Goal: Task Accomplishment & Management: Use online tool/utility

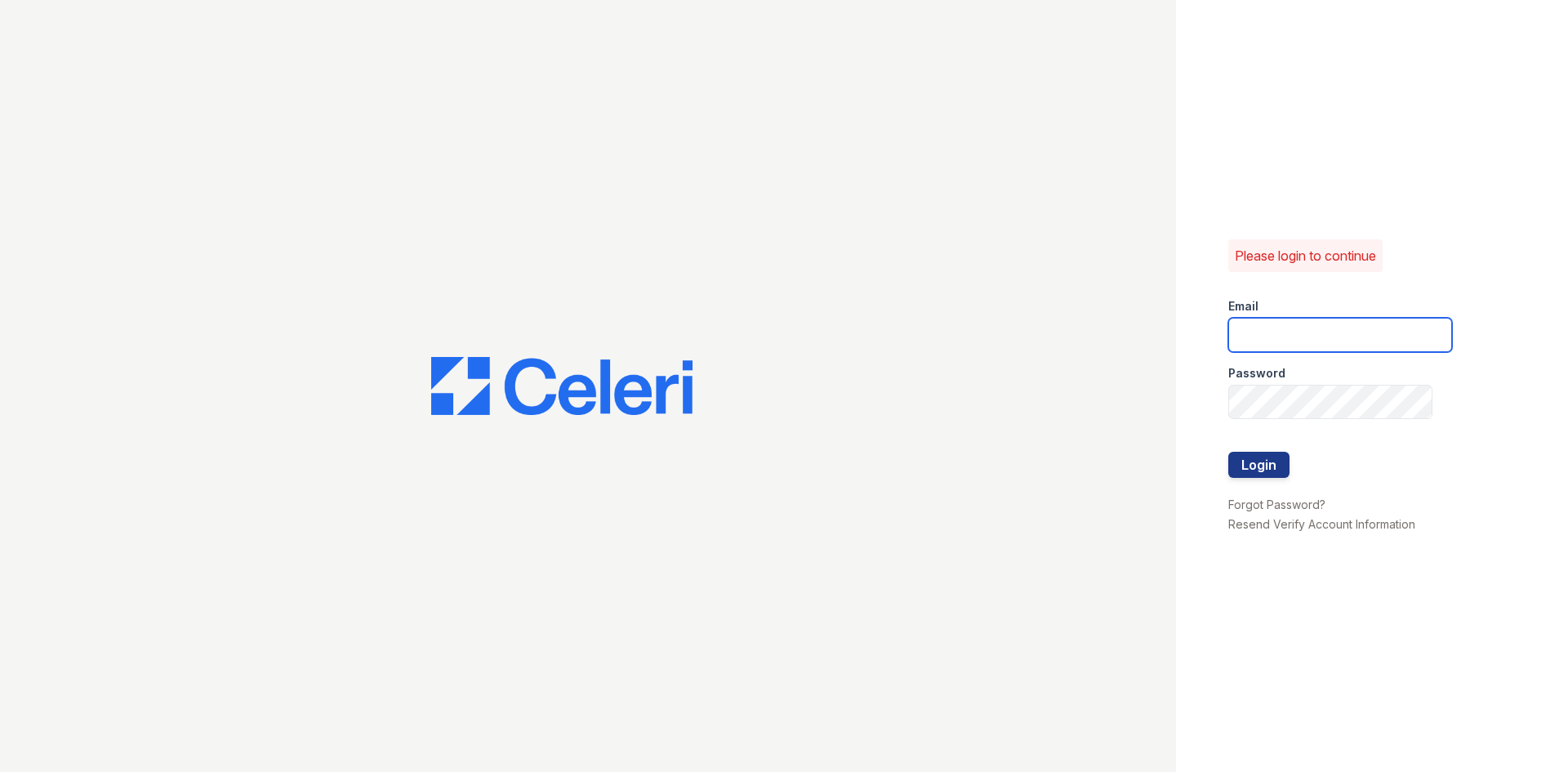
type input "[DOMAIN_NAME][EMAIL_ADDRESS][DOMAIN_NAME]"
drag, startPoint x: 1256, startPoint y: 482, endPoint x: 1254, endPoint y: 473, distance: 9.2
click at [1255, 482] on div at bounding box center [1341, 486] width 224 height 16
click at [1247, 461] on button "Login" at bounding box center [1260, 464] width 61 height 26
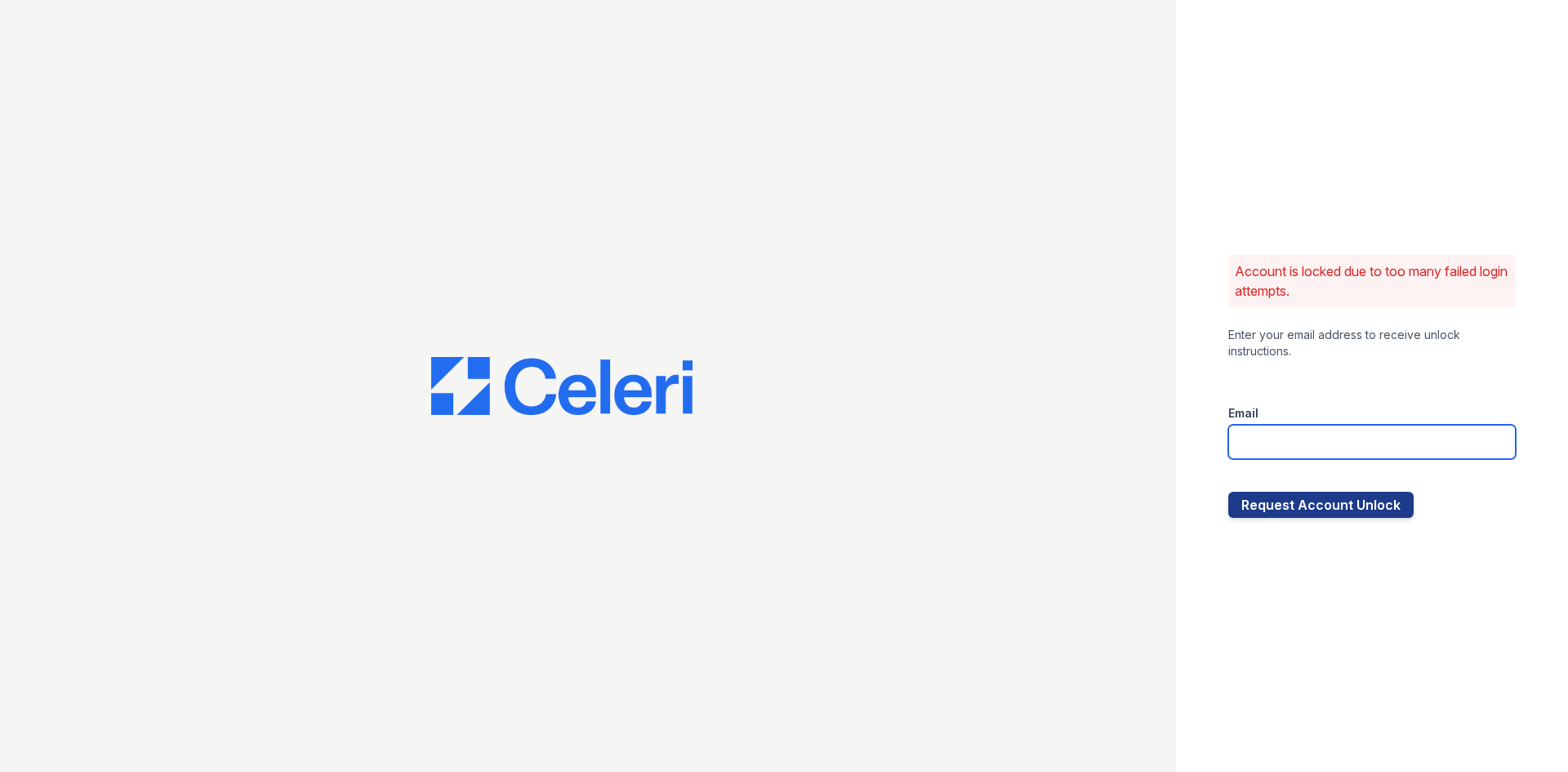
click at [1247, 456] on input "email" at bounding box center [1372, 442] width 288 height 34
click at [1200, 413] on div "Account is locked due to too many failed login attempts. Enter your email addre…" at bounding box center [1372, 386] width 392 height 772
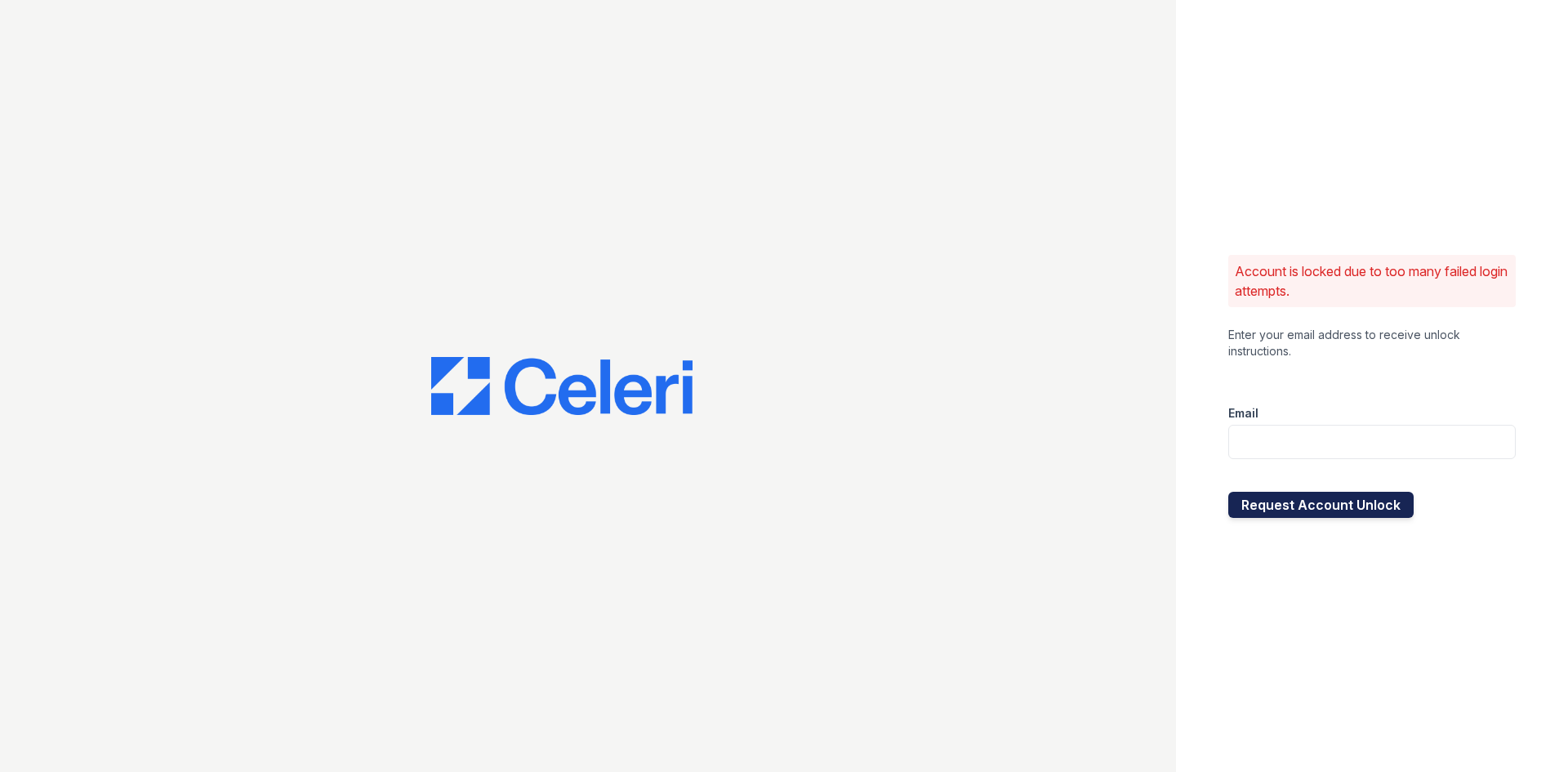
click at [1367, 499] on button "Request Account Unlock" at bounding box center [1322, 504] width 186 height 26
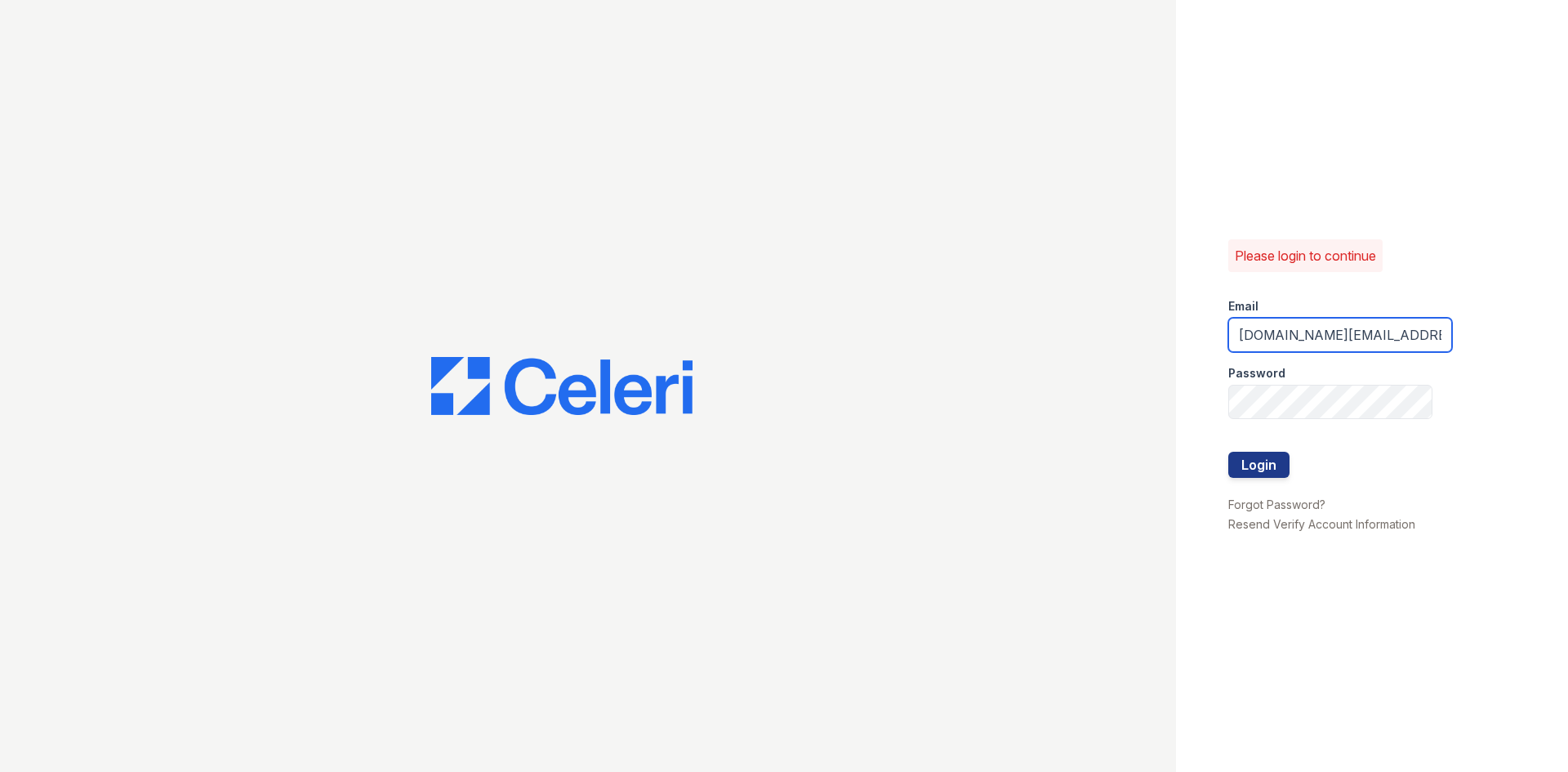
click at [1279, 335] on input "brixton.pm@cafmanagement.com" at bounding box center [1341, 335] width 224 height 34
click at [1286, 336] on input "brixton.pm@cafmanagement.com" at bounding box center [1341, 335] width 224 height 34
drag, startPoint x: 1286, startPoint y: 338, endPoint x: 1304, endPoint y: 337, distance: 18.0
click at [1304, 337] on input "brixton.pm@cafmanagement.com" at bounding box center [1341, 335] width 224 height 34
click at [1301, 336] on input "brixton.pm@cafmanagement.com" at bounding box center [1341, 335] width 224 height 34
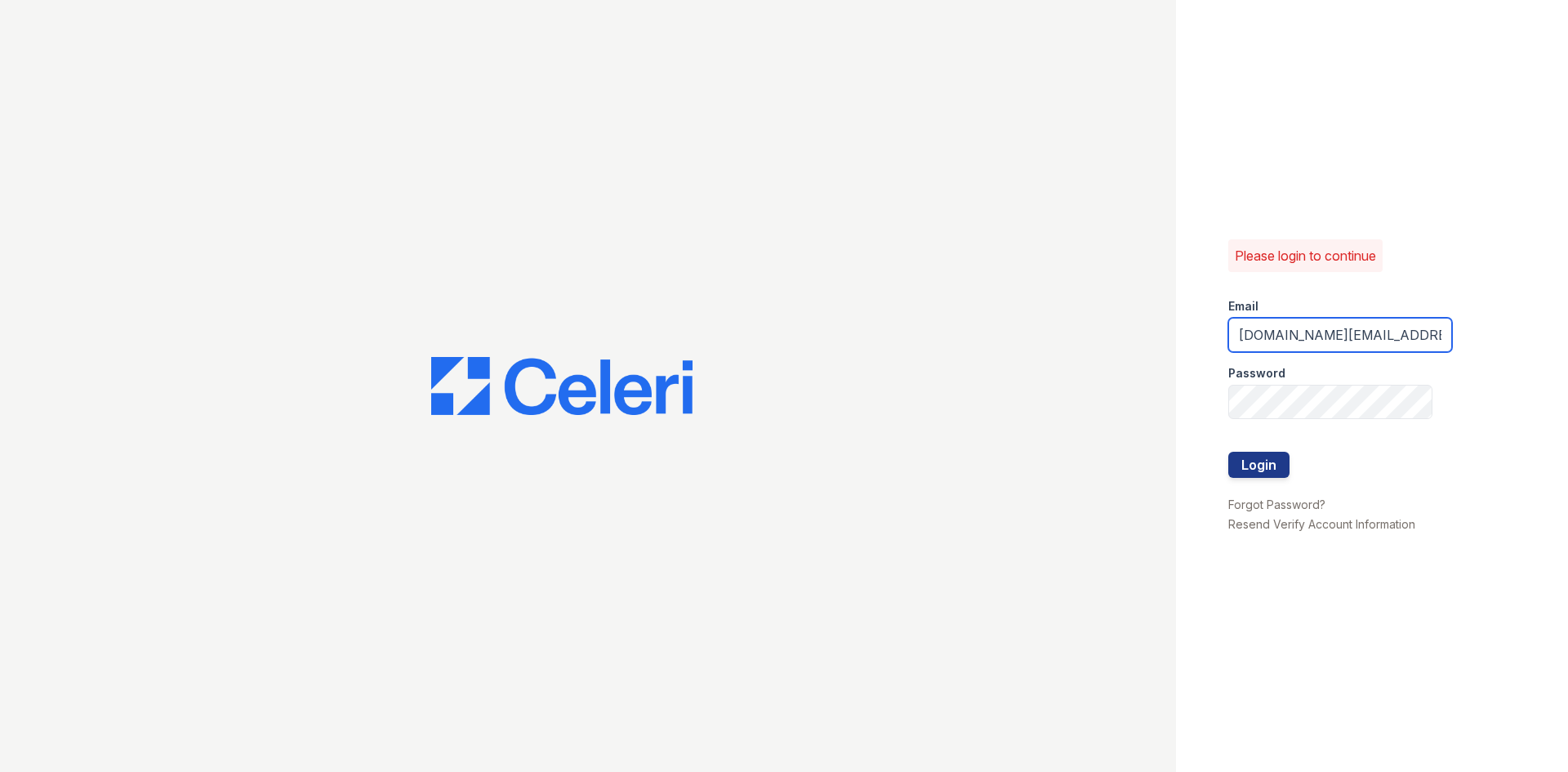
click at [1273, 338] on input "[DOMAIN_NAME][EMAIL_ADDRESS][DOMAIN_NAME]" at bounding box center [1341, 335] width 224 height 34
drag, startPoint x: 1282, startPoint y: 340, endPoint x: 1283, endPoint y: 330, distance: 10.0
click at [1301, 343] on input "brixton.pm@cafmanagement.com" at bounding box center [1341, 335] width 224 height 34
type input "brixton1@cafmanagement.com"
click at [1352, 388] on form "Email brixton1@cafmanagement.com Password Login" at bounding box center [1341, 390] width 224 height 209
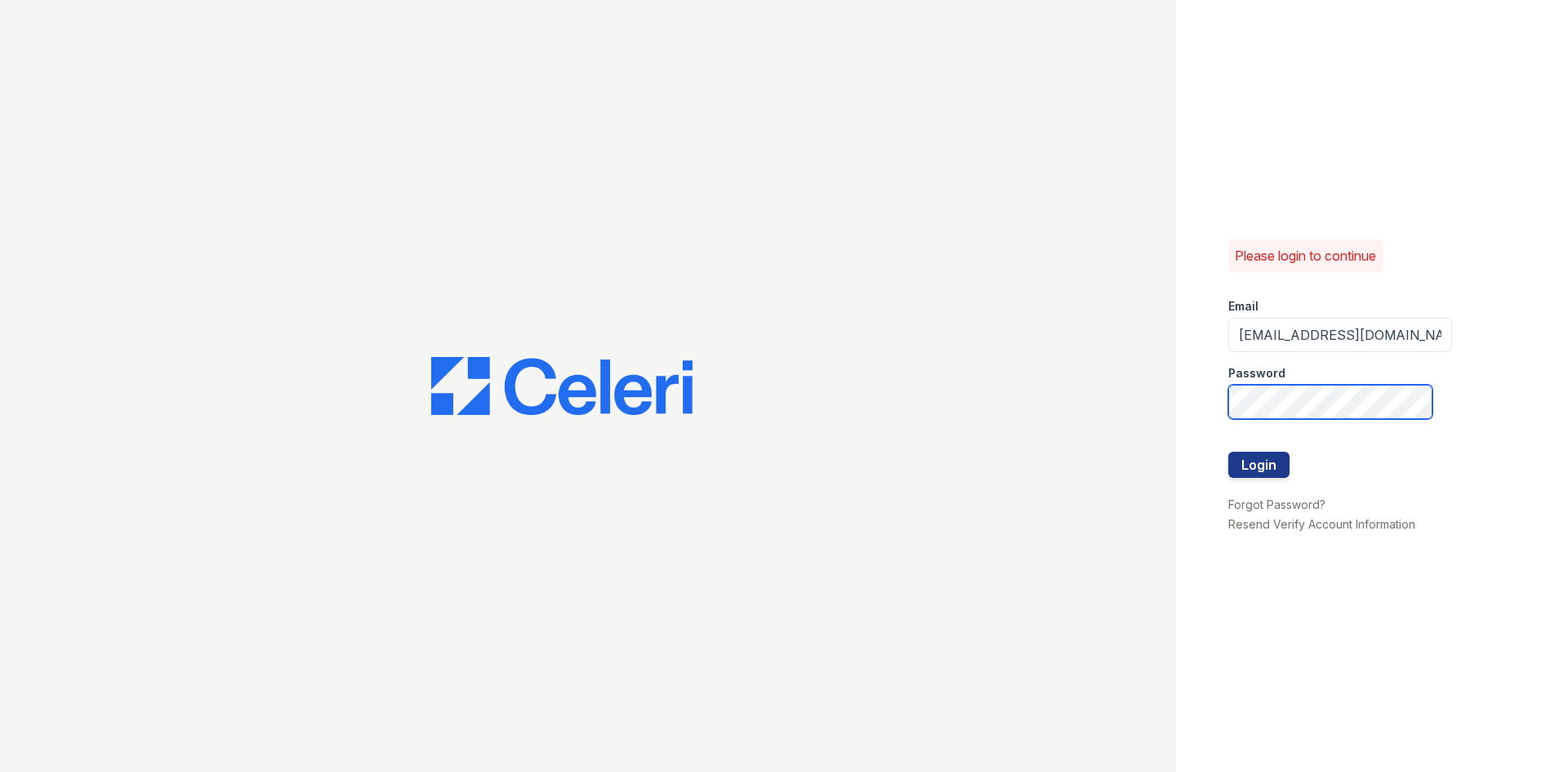
drag, startPoint x: 1377, startPoint y: 382, endPoint x: 1065, endPoint y: 388, distance: 312.1
click at [1067, 391] on div "Please login to continue Email brixton1@cafmanagement.com Password Login Forgot…" at bounding box center [784, 386] width 1568 height 772
click at [1229, 452] on button "Login" at bounding box center [1260, 464] width 61 height 26
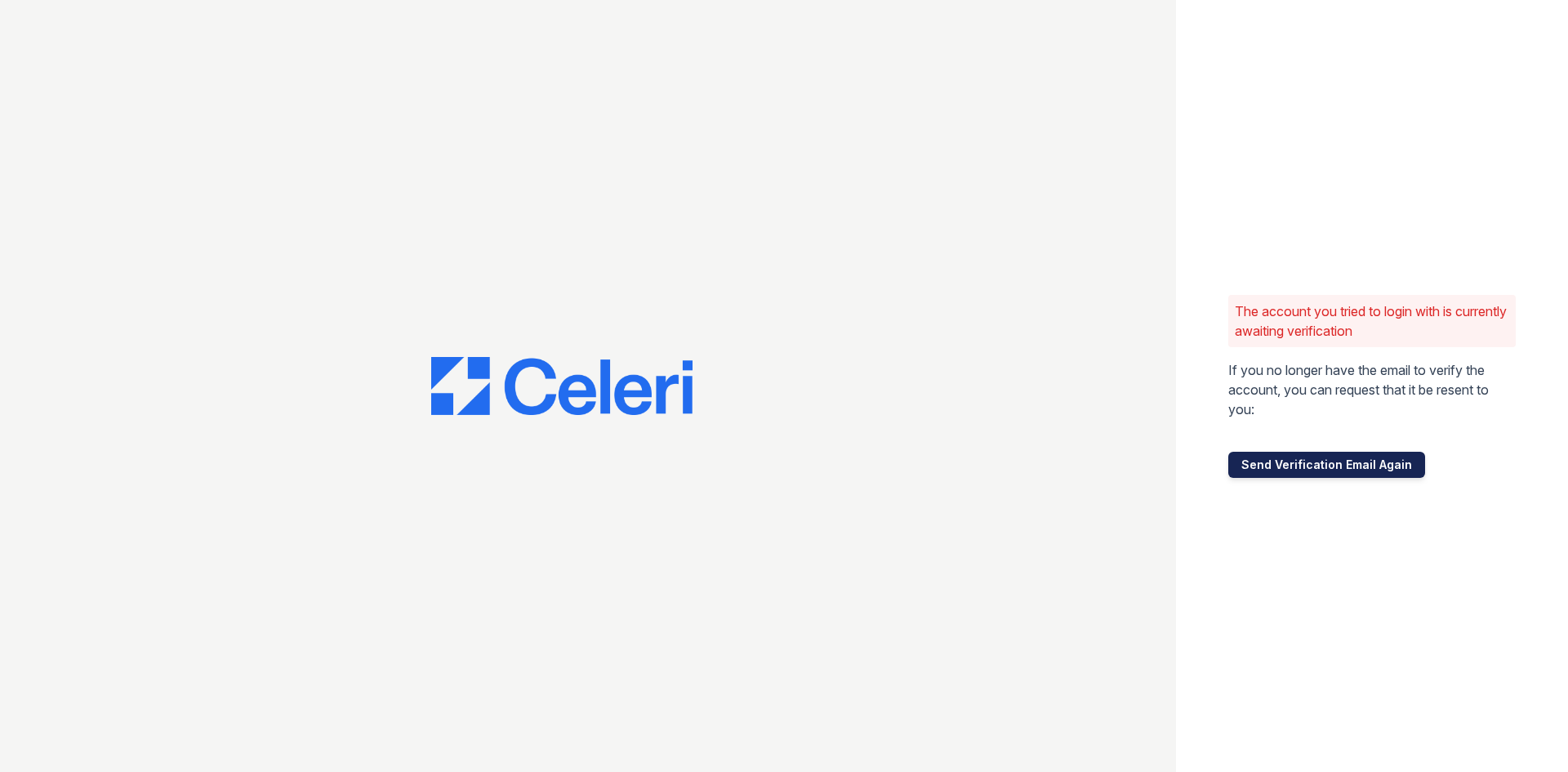
click at [1298, 464] on button "Send Verification Email Again" at bounding box center [1327, 464] width 197 height 26
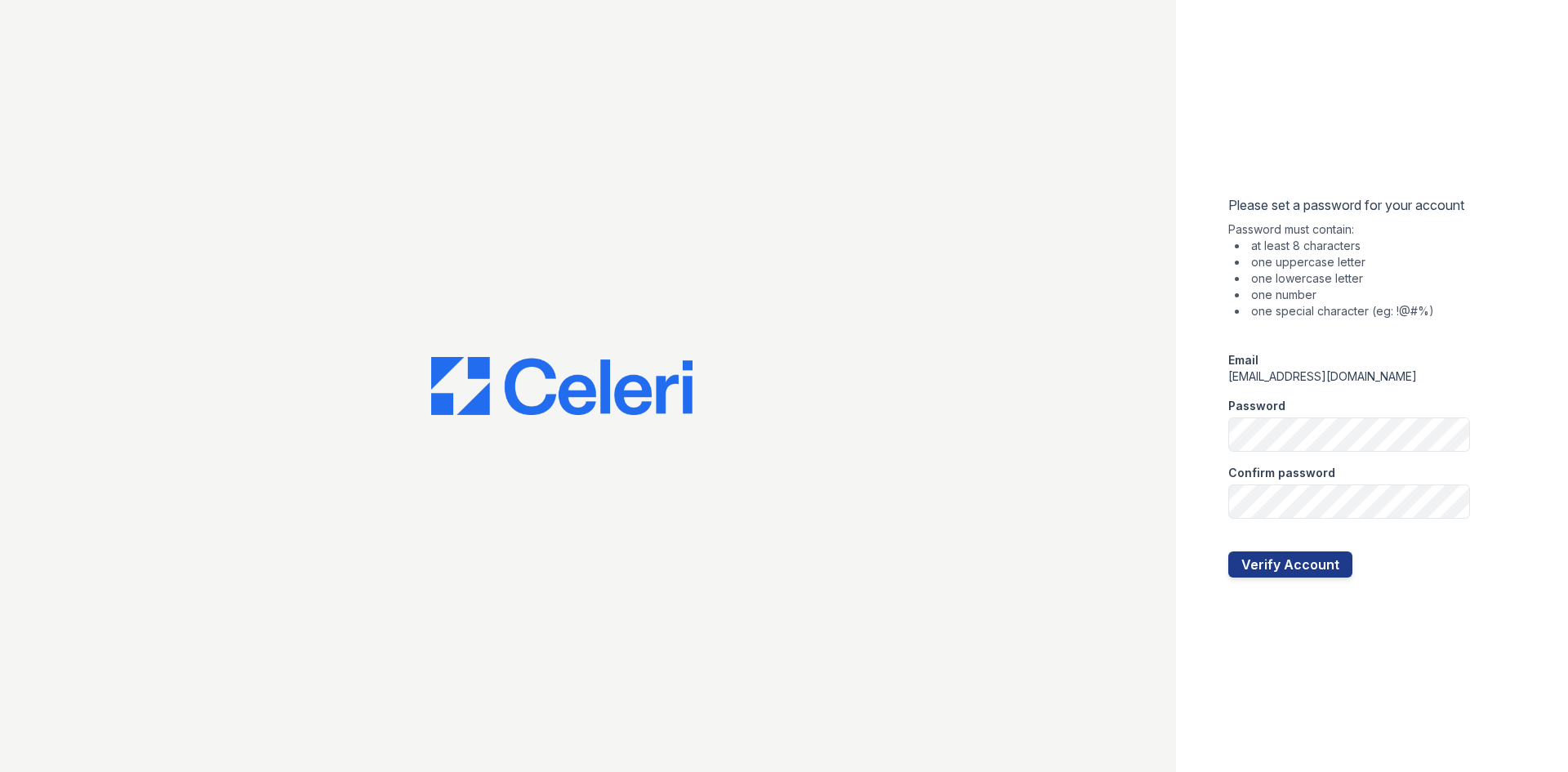
click at [1316, 456] on div "Confirm password" at bounding box center [1350, 468] width 242 height 32
click at [1200, 398] on div "Please set a password for your account Password must contain: at least 8 charac…" at bounding box center [1372, 386] width 392 height 772
click at [1229, 552] on button "Verify Account" at bounding box center [1291, 565] width 124 height 26
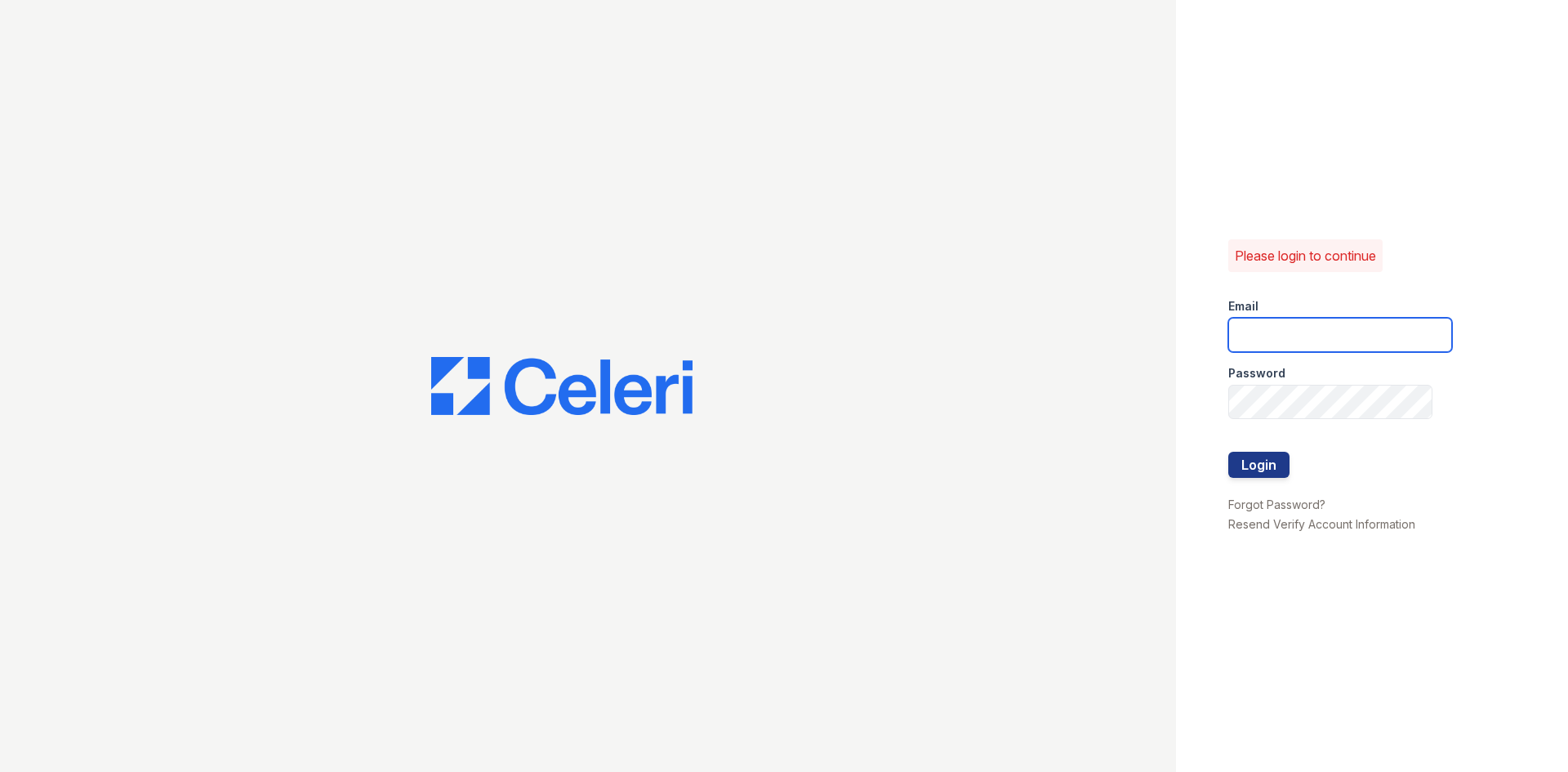
type input "[DOMAIN_NAME][EMAIL_ADDRESS][DOMAIN_NAME]"
drag, startPoint x: 1406, startPoint y: 328, endPoint x: 1397, endPoint y: 338, distance: 13.5
click at [1395, 335] on input "brixton.pm@cafmanagement.com" at bounding box center [1341, 335] width 224 height 34
click at [1398, 338] on input "brixton.pm@cafmanagement.com" at bounding box center [1341, 335] width 224 height 34
click at [1343, 333] on input "brixton.pm@cafmanagement.com" at bounding box center [1341, 335] width 224 height 34
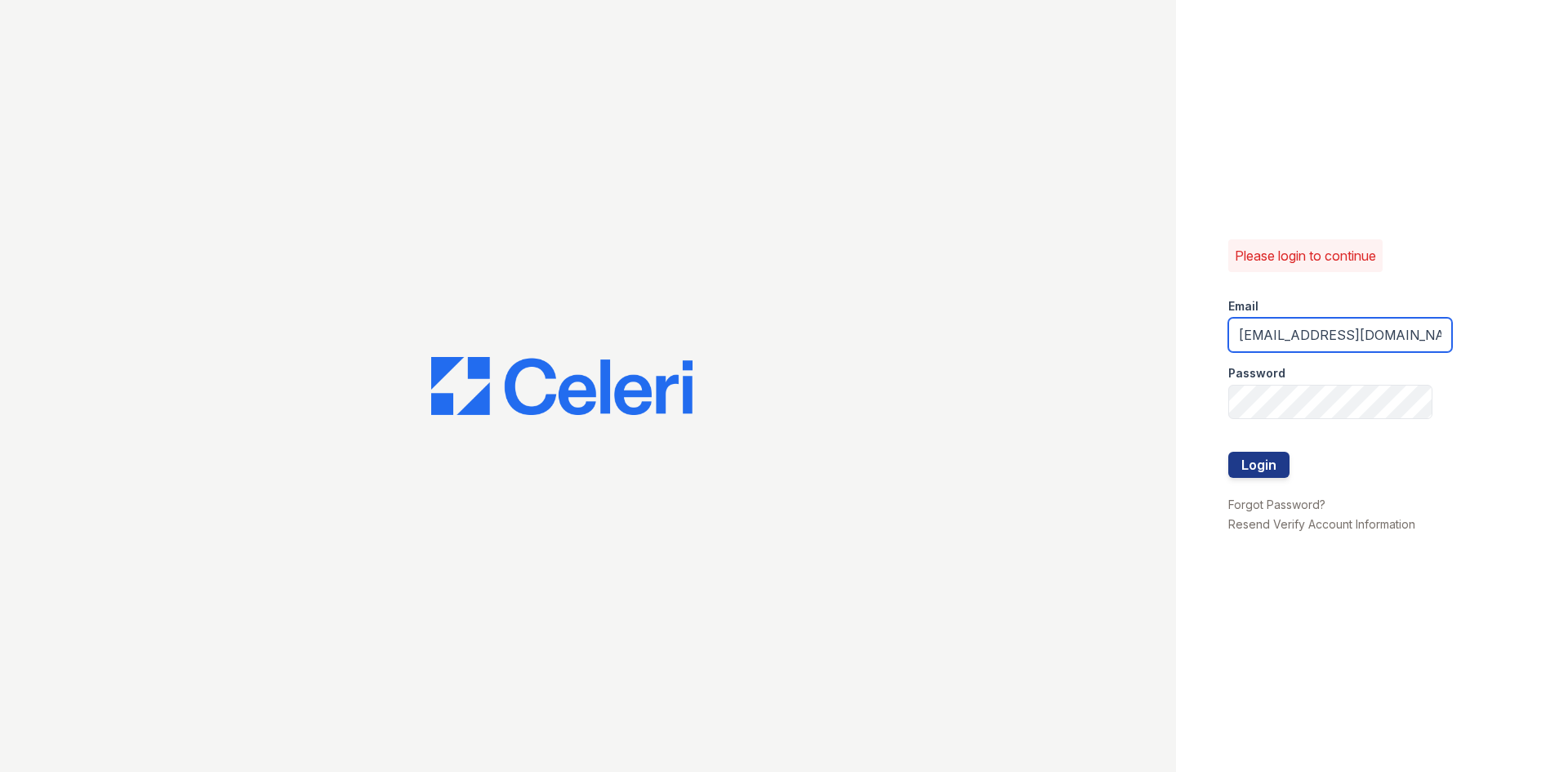
scroll to position [0, 6]
type input "brixton1@cafmanagement.com"
click at [1229, 452] on button "Login" at bounding box center [1260, 464] width 61 height 26
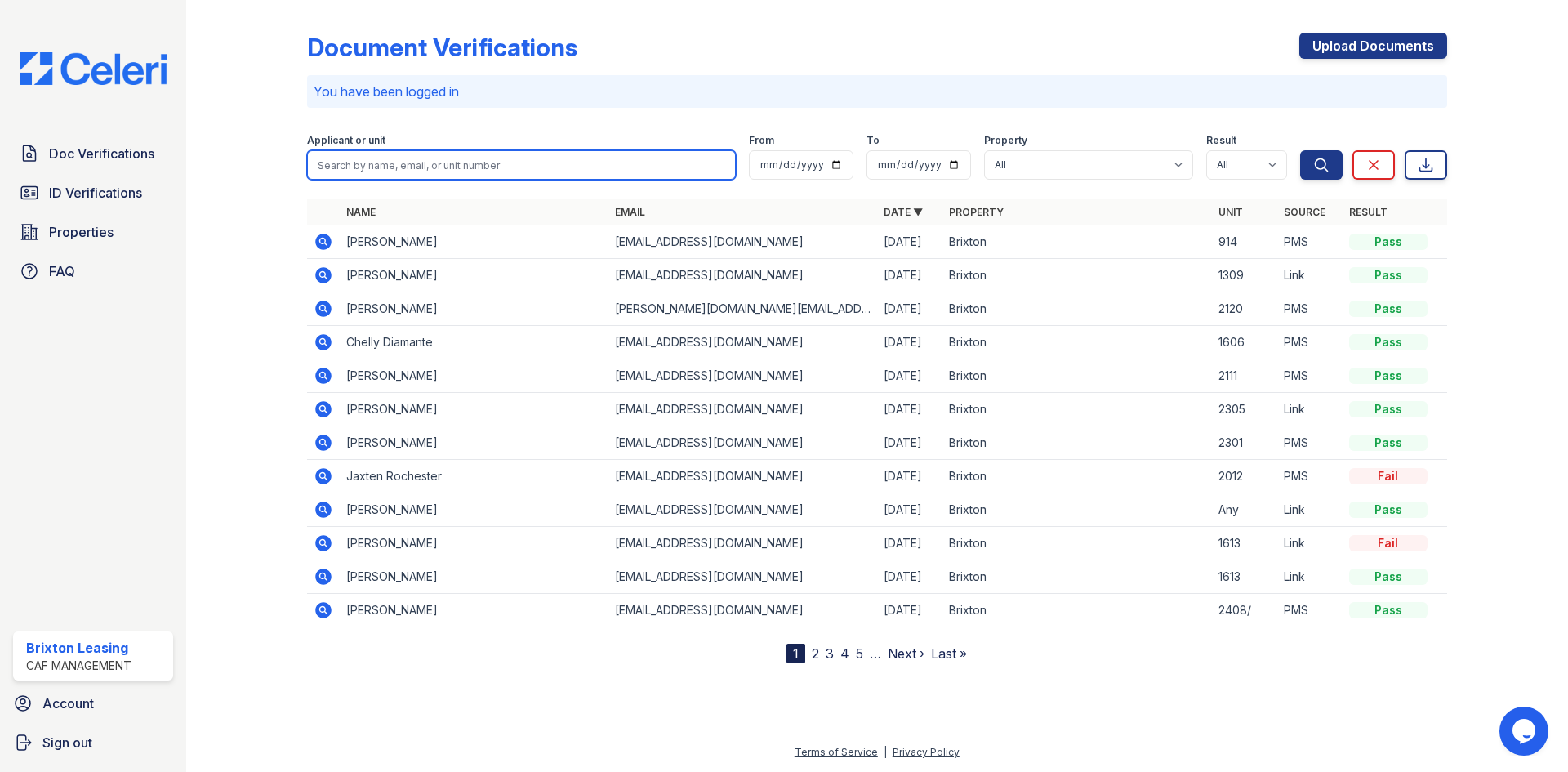
click at [379, 162] on input "search" at bounding box center [522, 165] width 429 height 30
type input "Troy Anglin"
click at [1300, 151] on button "Search" at bounding box center [1321, 165] width 42 height 30
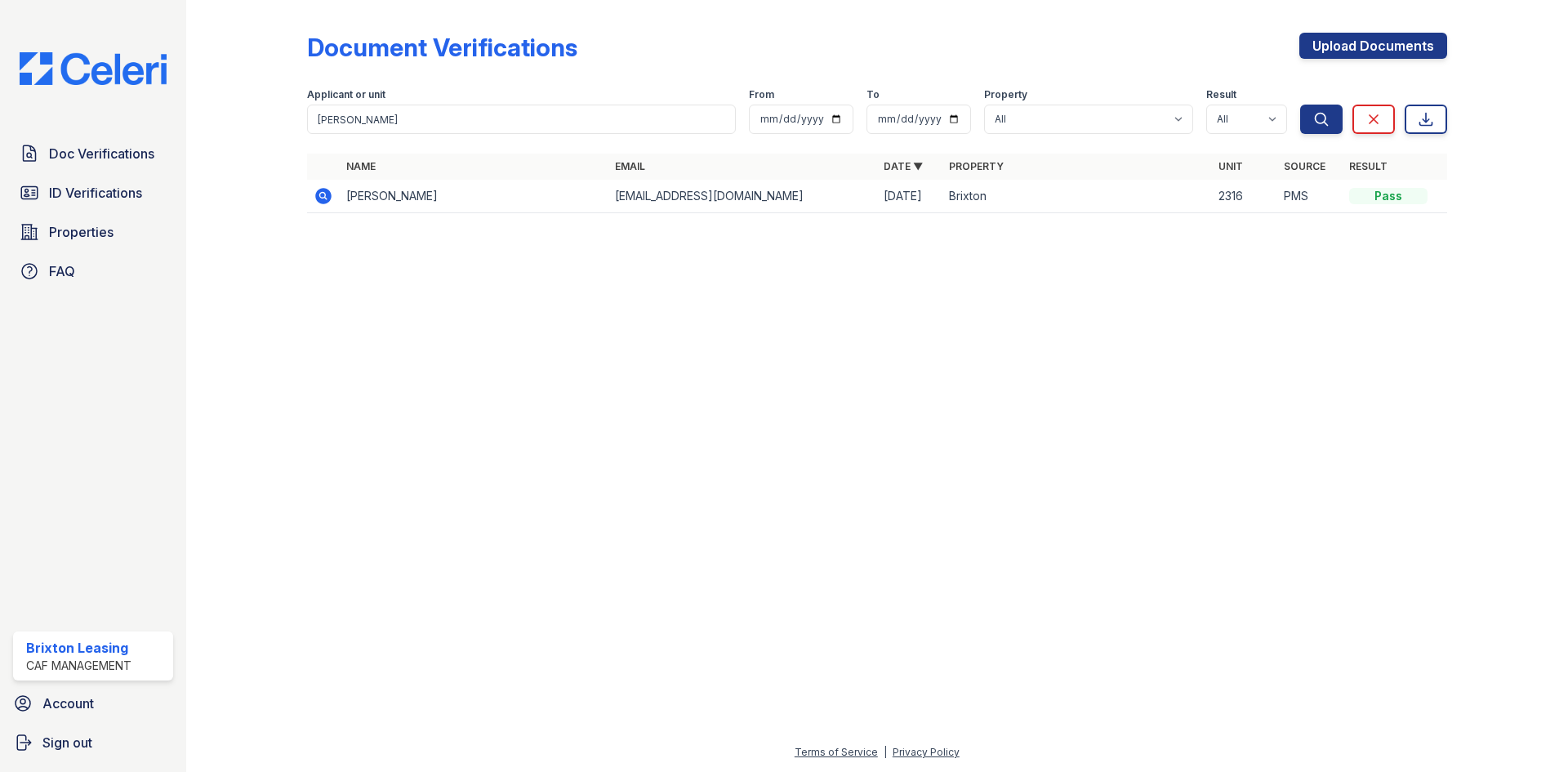
click at [324, 203] on icon at bounding box center [324, 196] width 16 height 16
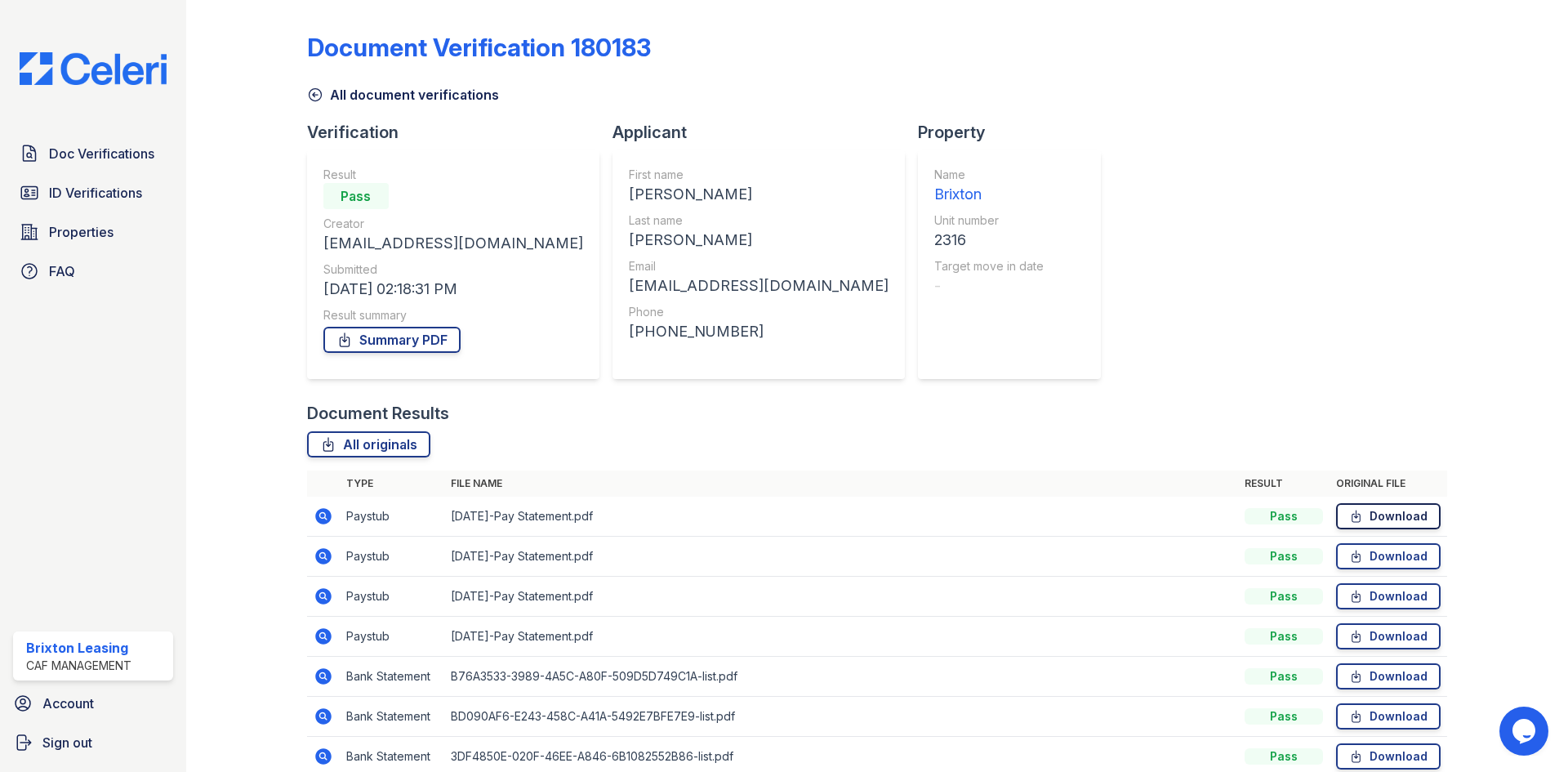
click at [1404, 519] on link "Download" at bounding box center [1389, 516] width 105 height 26
click at [326, 522] on icon at bounding box center [324, 517] width 16 height 16
click at [416, 344] on link "Summary PDF" at bounding box center [392, 339] width 137 height 26
click at [321, 564] on icon at bounding box center [324, 556] width 16 height 16
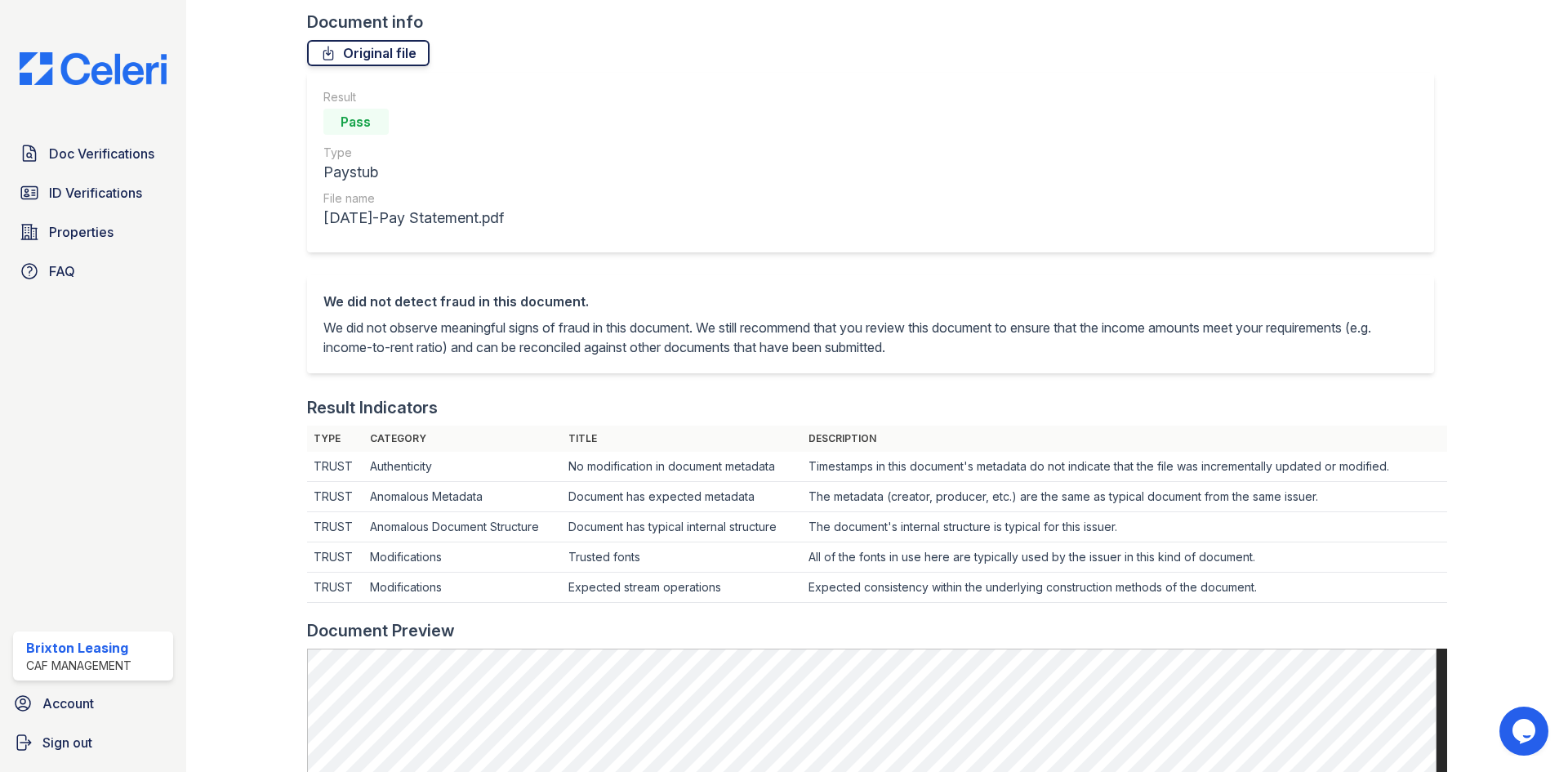
scroll to position [82, 0]
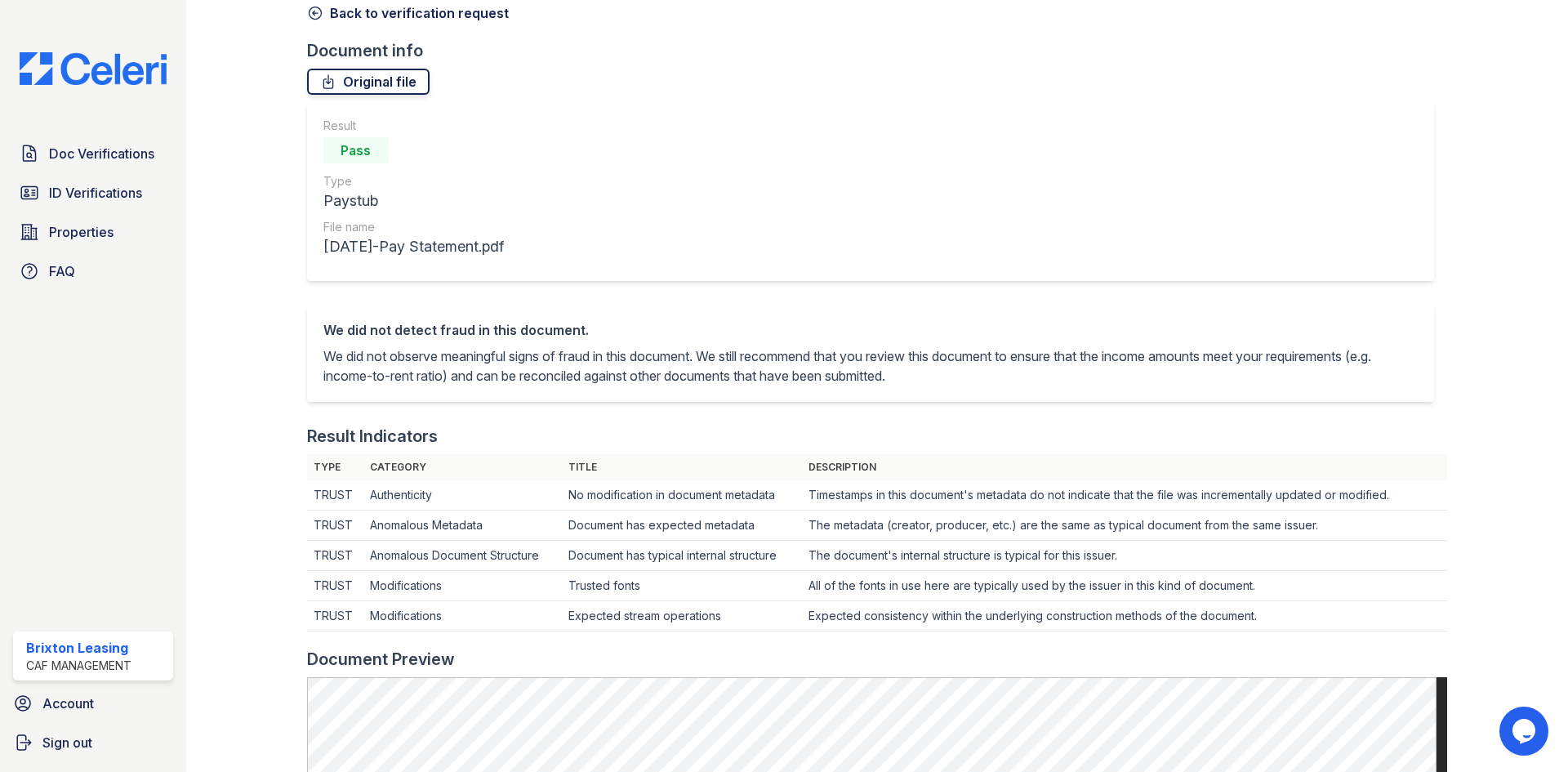
click at [387, 88] on link "Original file" at bounding box center [369, 81] width 123 height 26
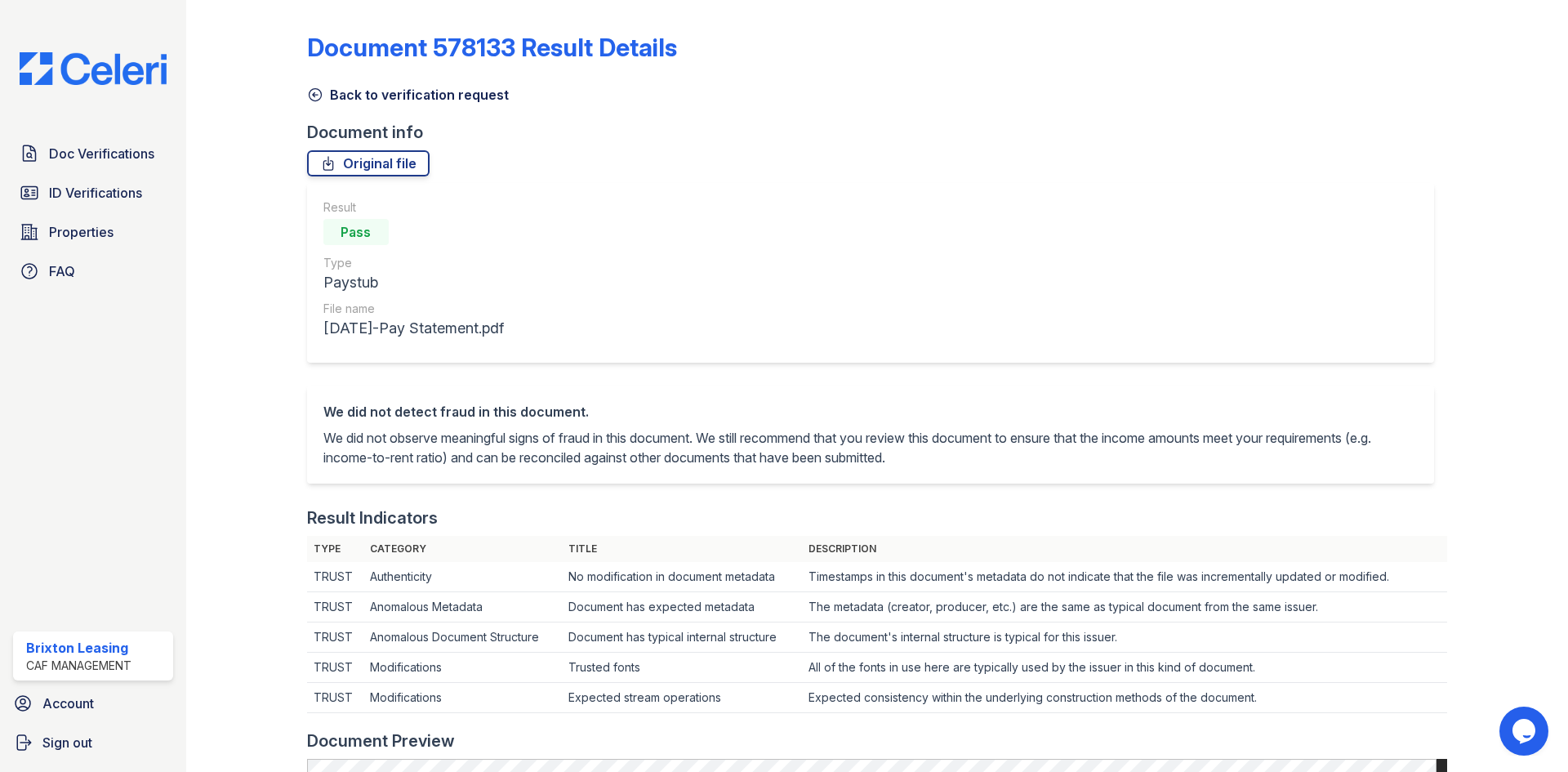
click at [319, 93] on icon at bounding box center [316, 95] width 16 height 16
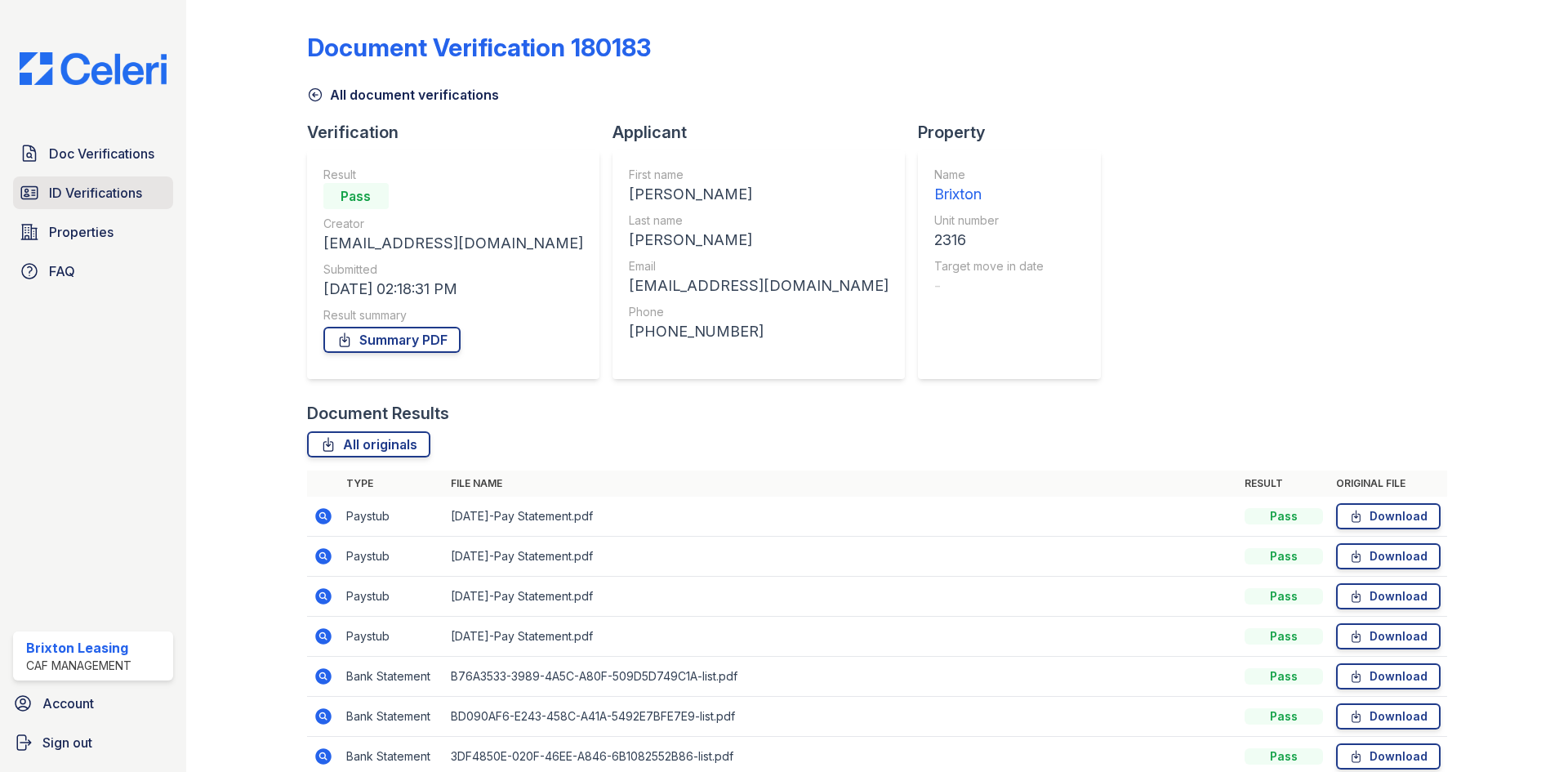
click at [133, 188] on span "ID Verifications" at bounding box center [95, 193] width 93 height 20
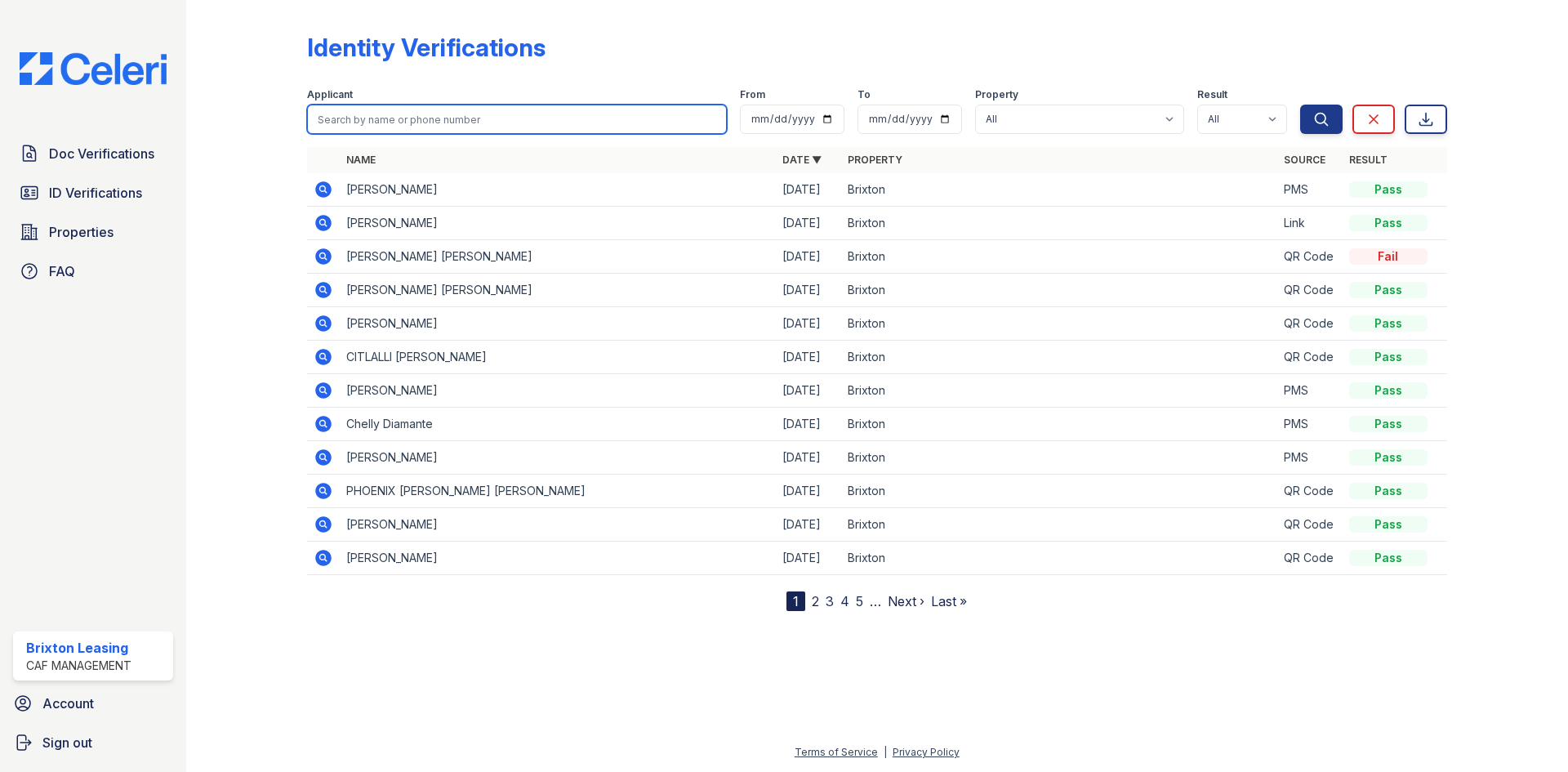
click at [504, 123] on input "search" at bounding box center [518, 119] width 420 height 30
type input "R"
type input "Troy Anglin"
click at [1300, 105] on button "Search" at bounding box center [1321, 119] width 42 height 30
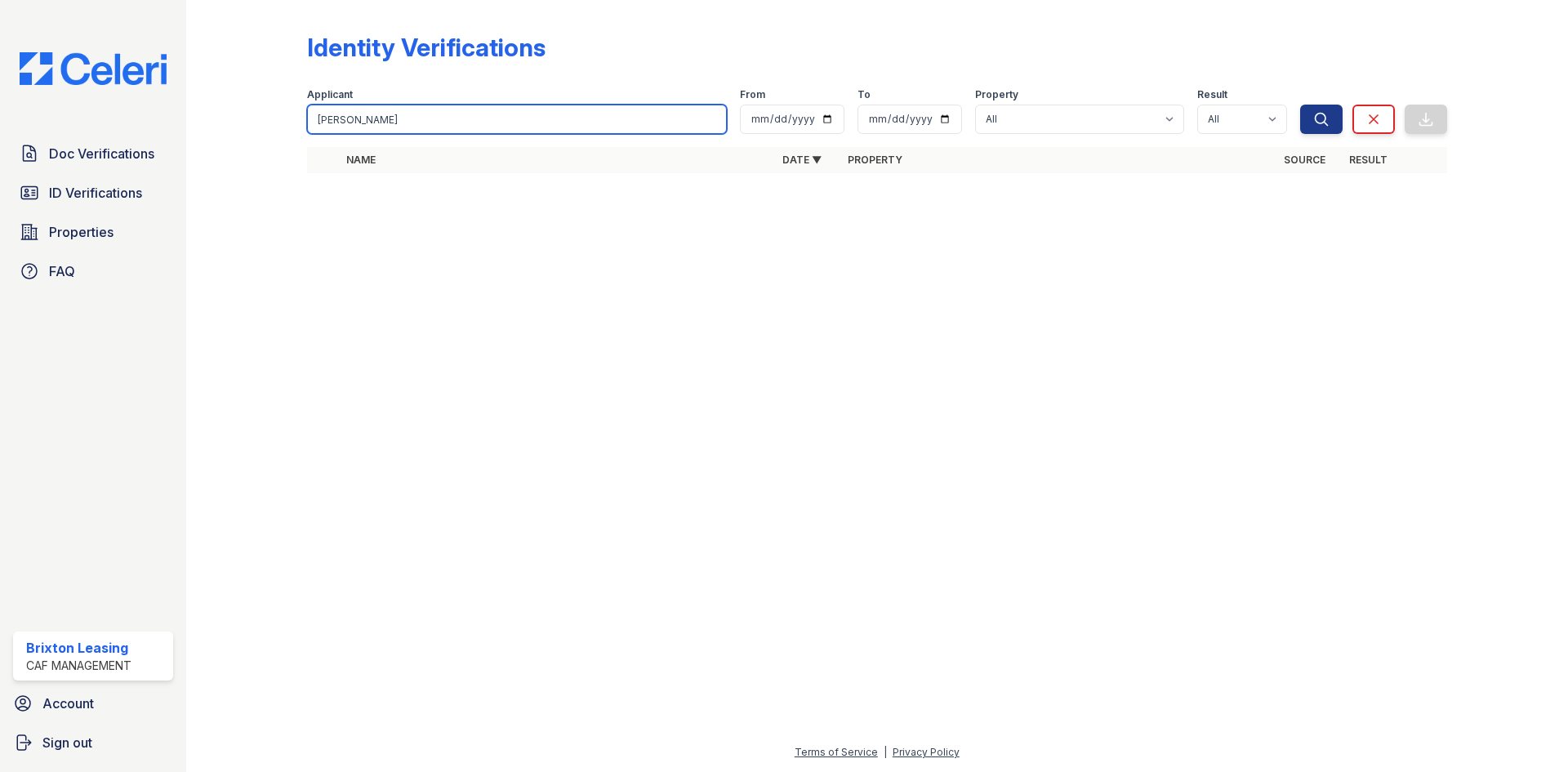
click at [582, 124] on input "Troy Anglin" at bounding box center [518, 119] width 420 height 30
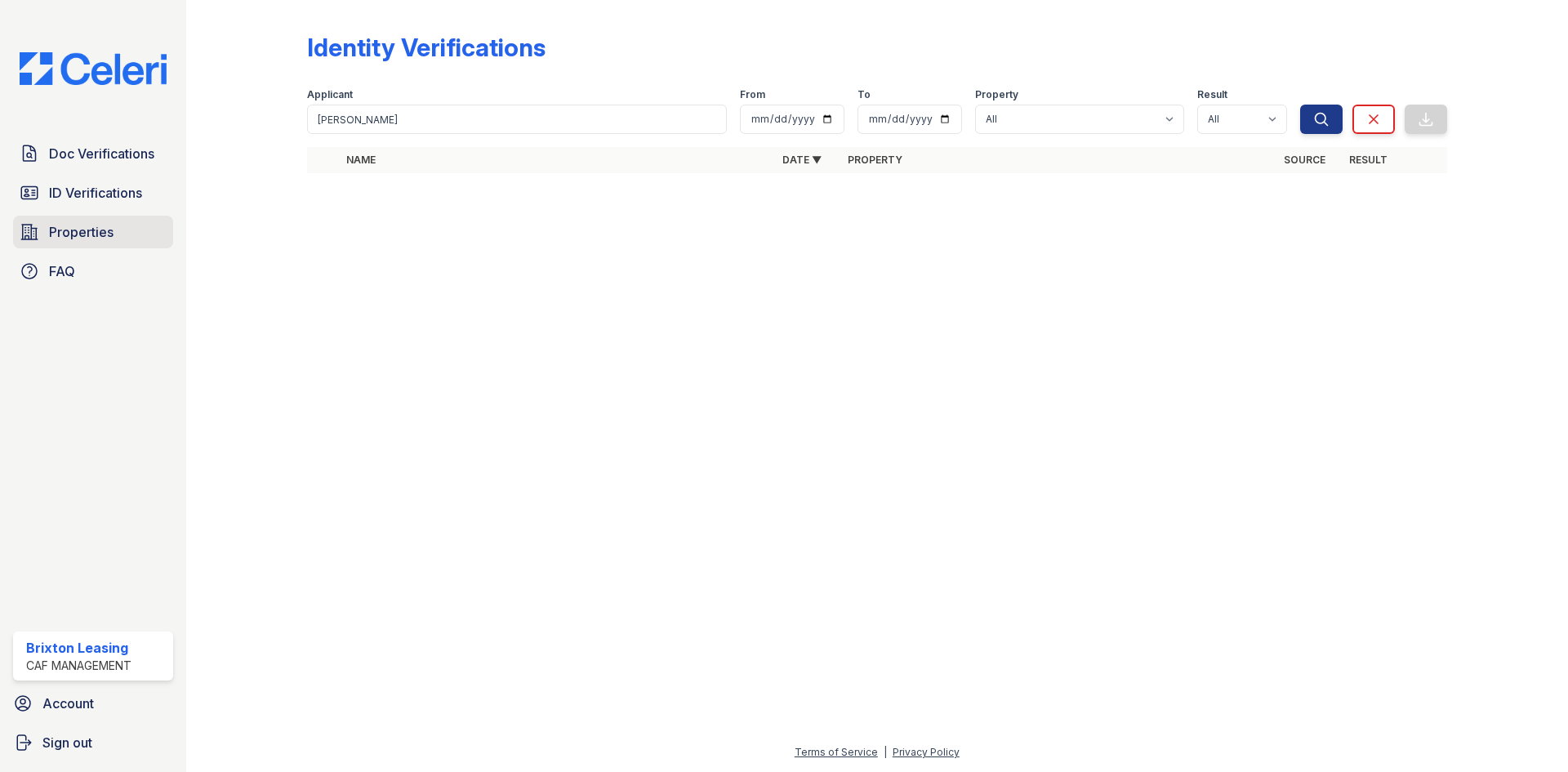
click at [128, 237] on link "Properties" at bounding box center [93, 232] width 160 height 32
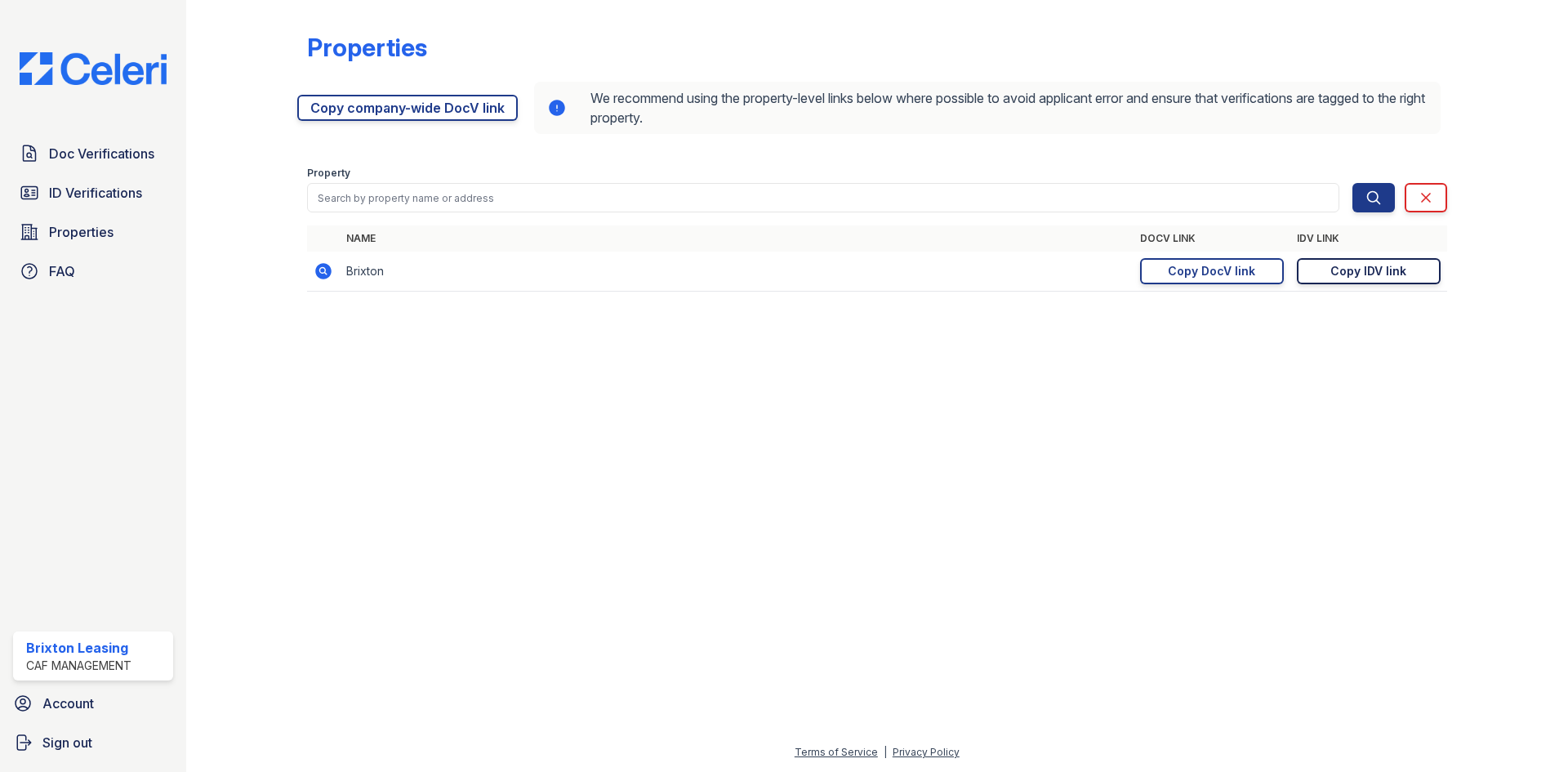
click at [1418, 273] on link "Copy IDV link Copy link" at bounding box center [1369, 271] width 143 height 26
click at [1336, 272] on div "Copy IDV link" at bounding box center [1369, 271] width 76 height 16
click at [76, 93] on div "Doc Verifications ID Verifications Properties FAQ Brixton Leasing CAF Managemen…" at bounding box center [93, 386] width 187 height 772
click at [84, 79] on img at bounding box center [93, 69] width 173 height 32
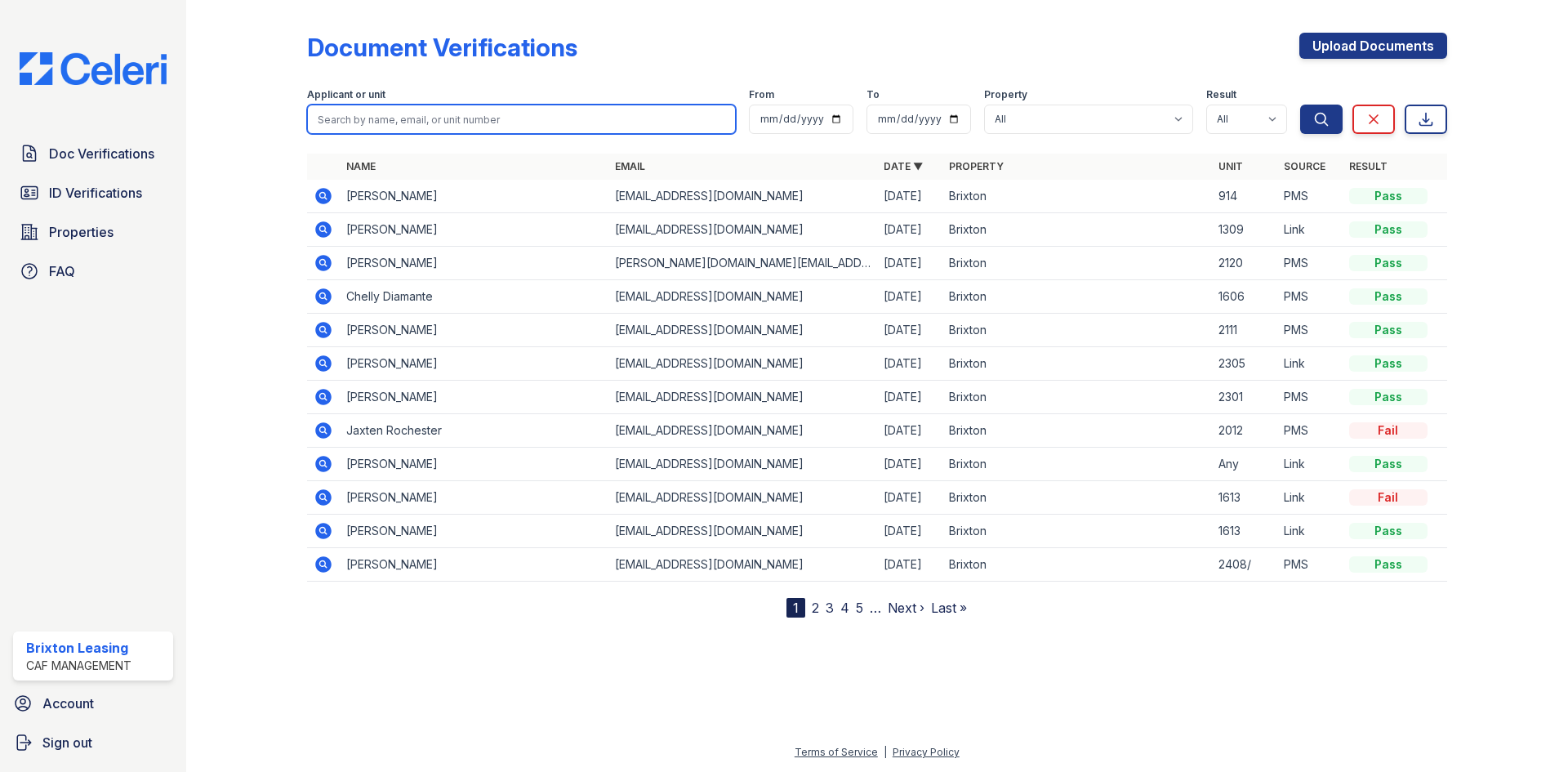
click at [478, 131] on input "search" at bounding box center [522, 119] width 429 height 30
type input "Ereanna"
click at [1300, 105] on button "Search" at bounding box center [1321, 119] width 42 height 30
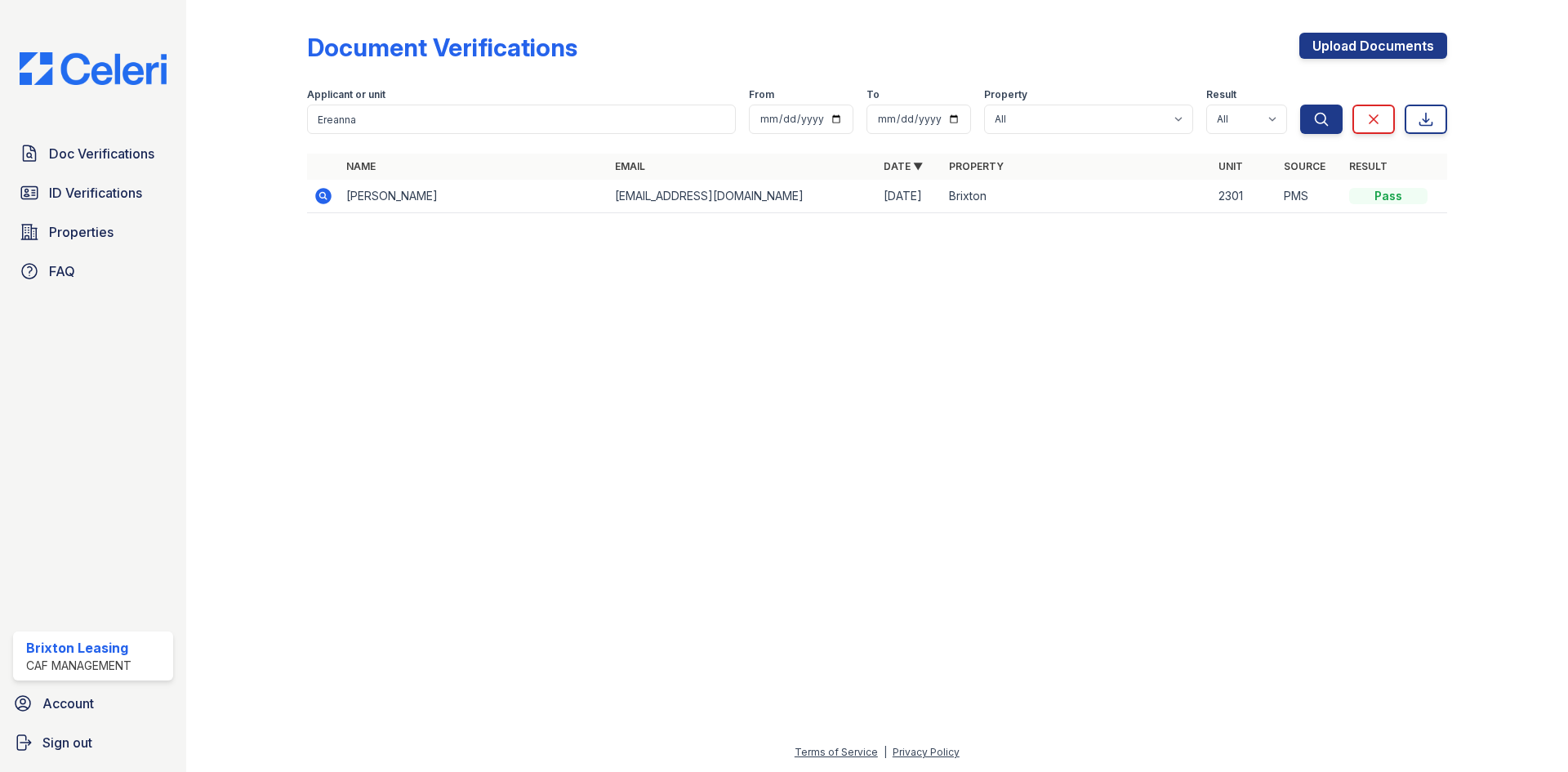
drag, startPoint x: 461, startPoint y: 207, endPoint x: 417, endPoint y: 212, distance: 44.3
click at [461, 206] on td "Ereanna Snead" at bounding box center [474, 196] width 269 height 33
click at [326, 202] on icon at bounding box center [324, 196] width 16 height 16
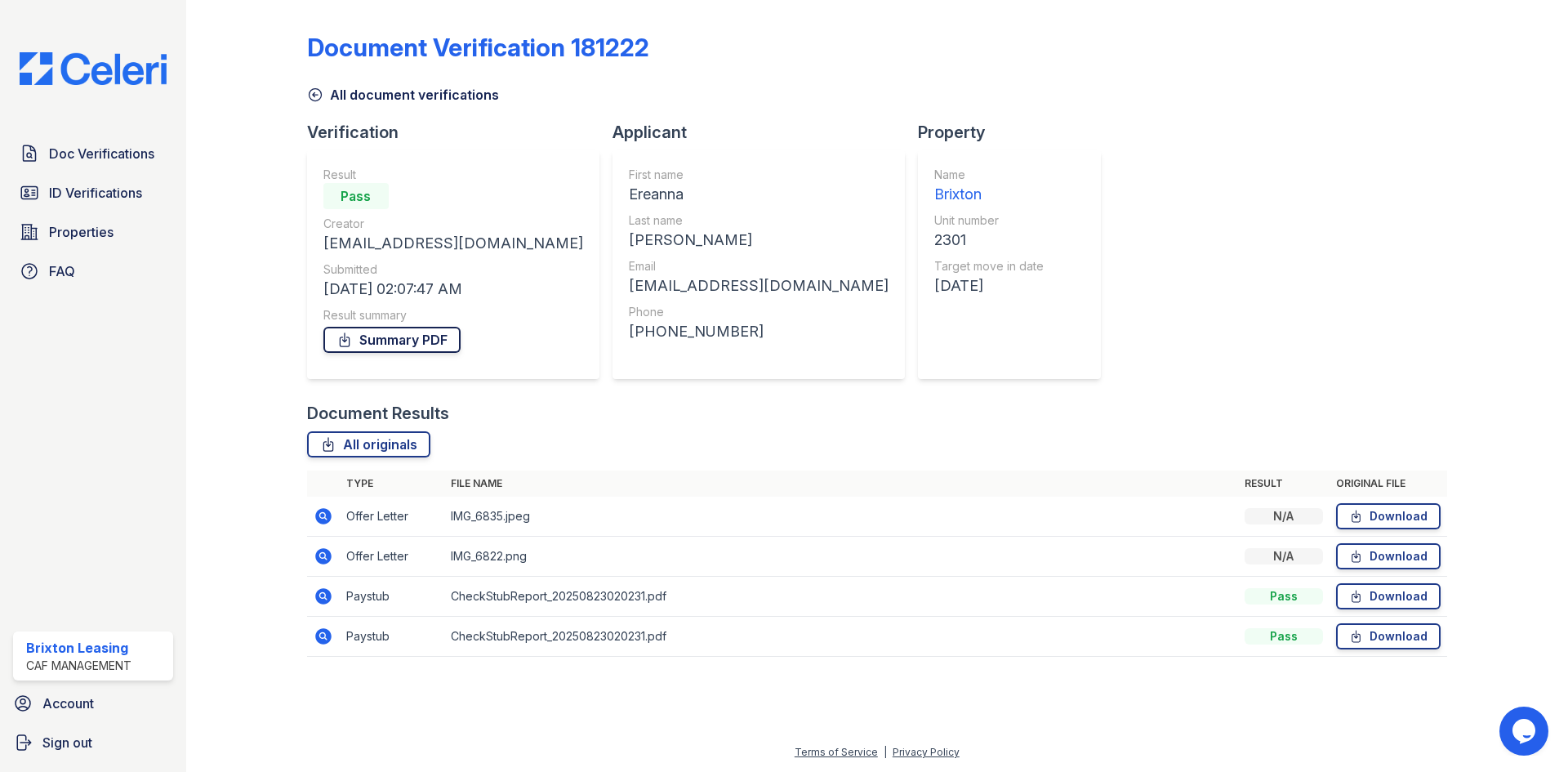
click at [429, 344] on link "Summary PDF" at bounding box center [392, 339] width 137 height 26
drag, startPoint x: 333, startPoint y: 506, endPoint x: 326, endPoint y: 510, distance: 8.1
click at [333, 507] on td at bounding box center [324, 517] width 32 height 40
click at [322, 515] on icon at bounding box center [322, 515] width 5 height 5
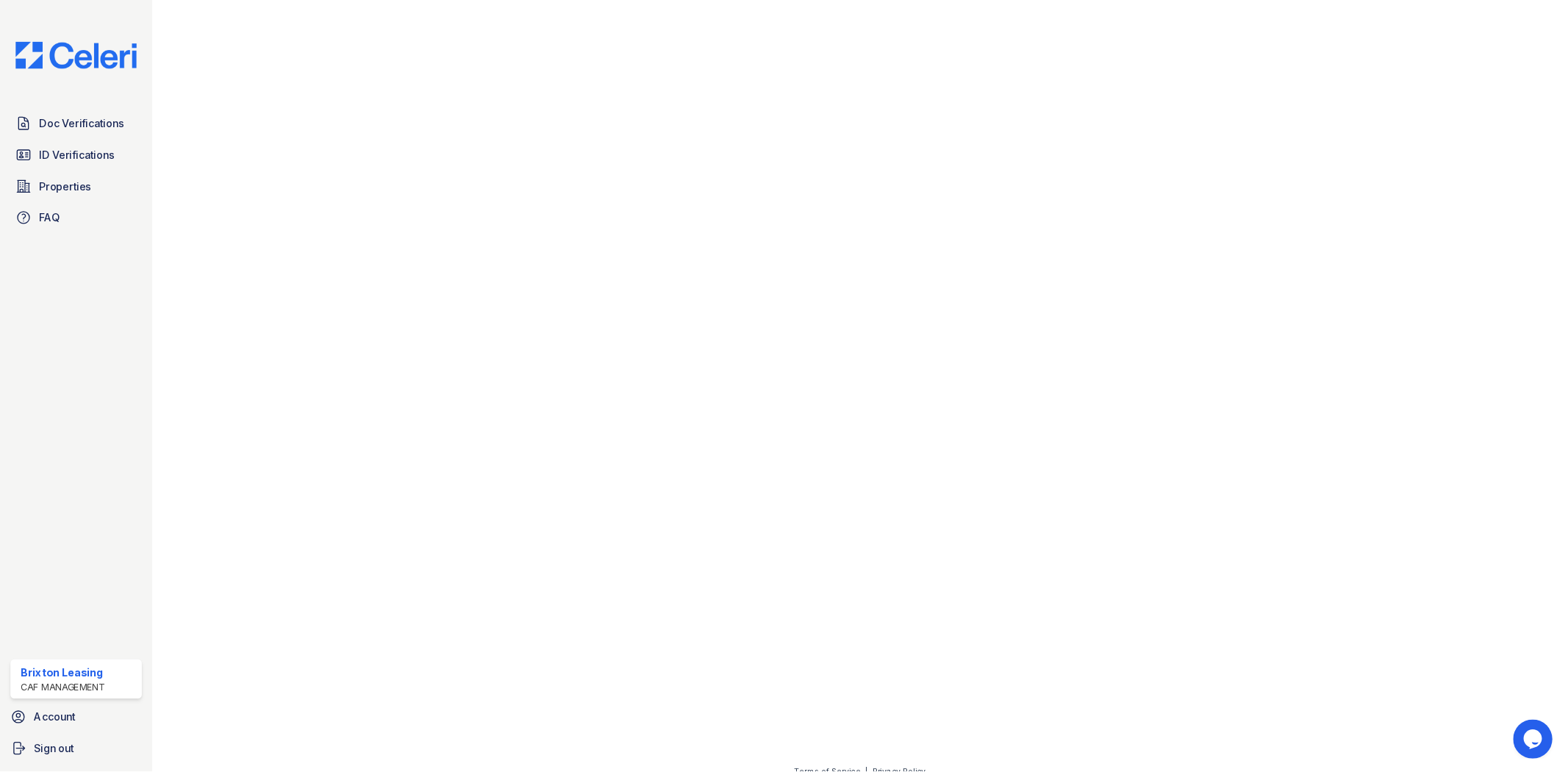
scroll to position [515, 0]
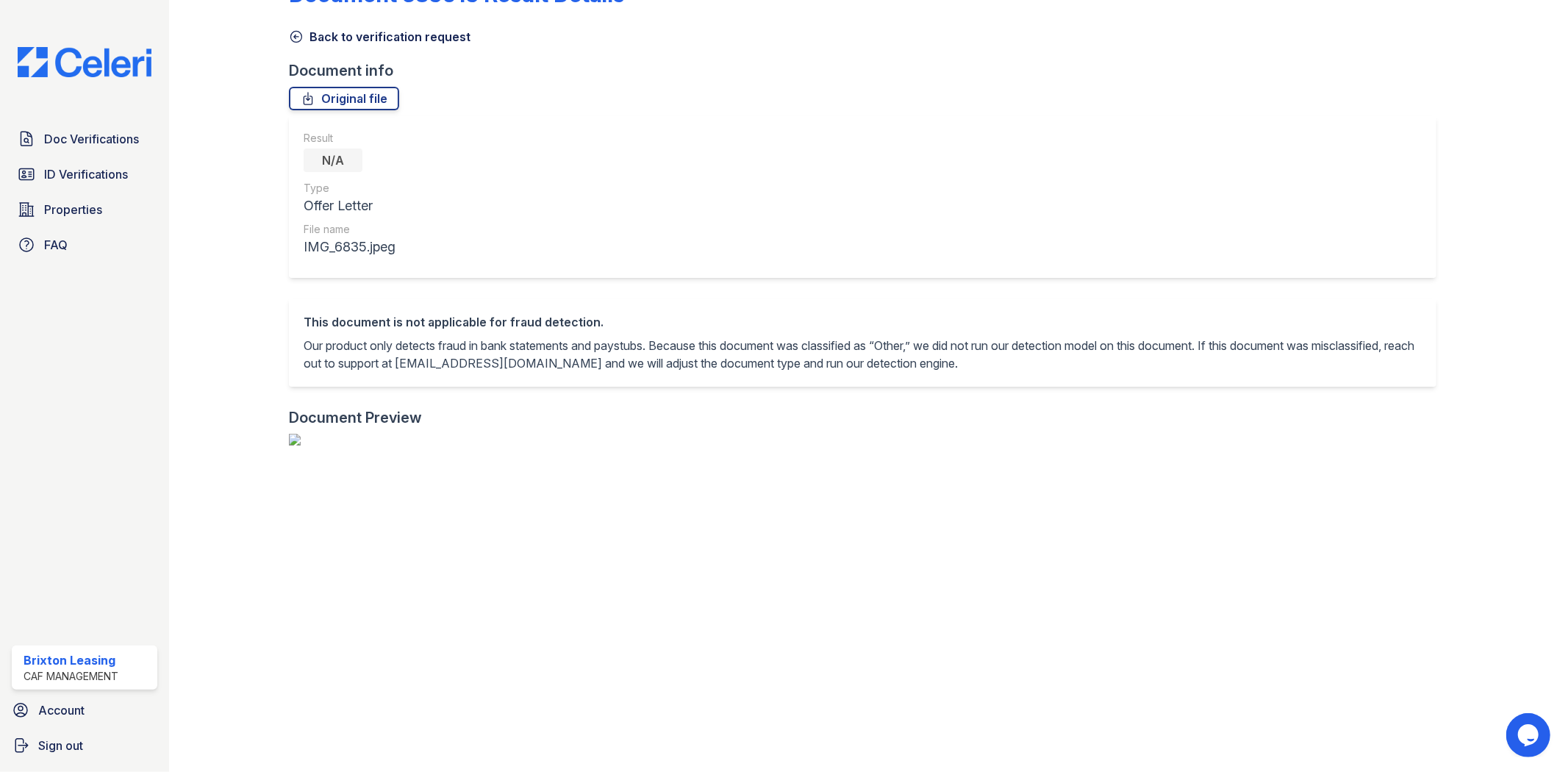
scroll to position [0, 0]
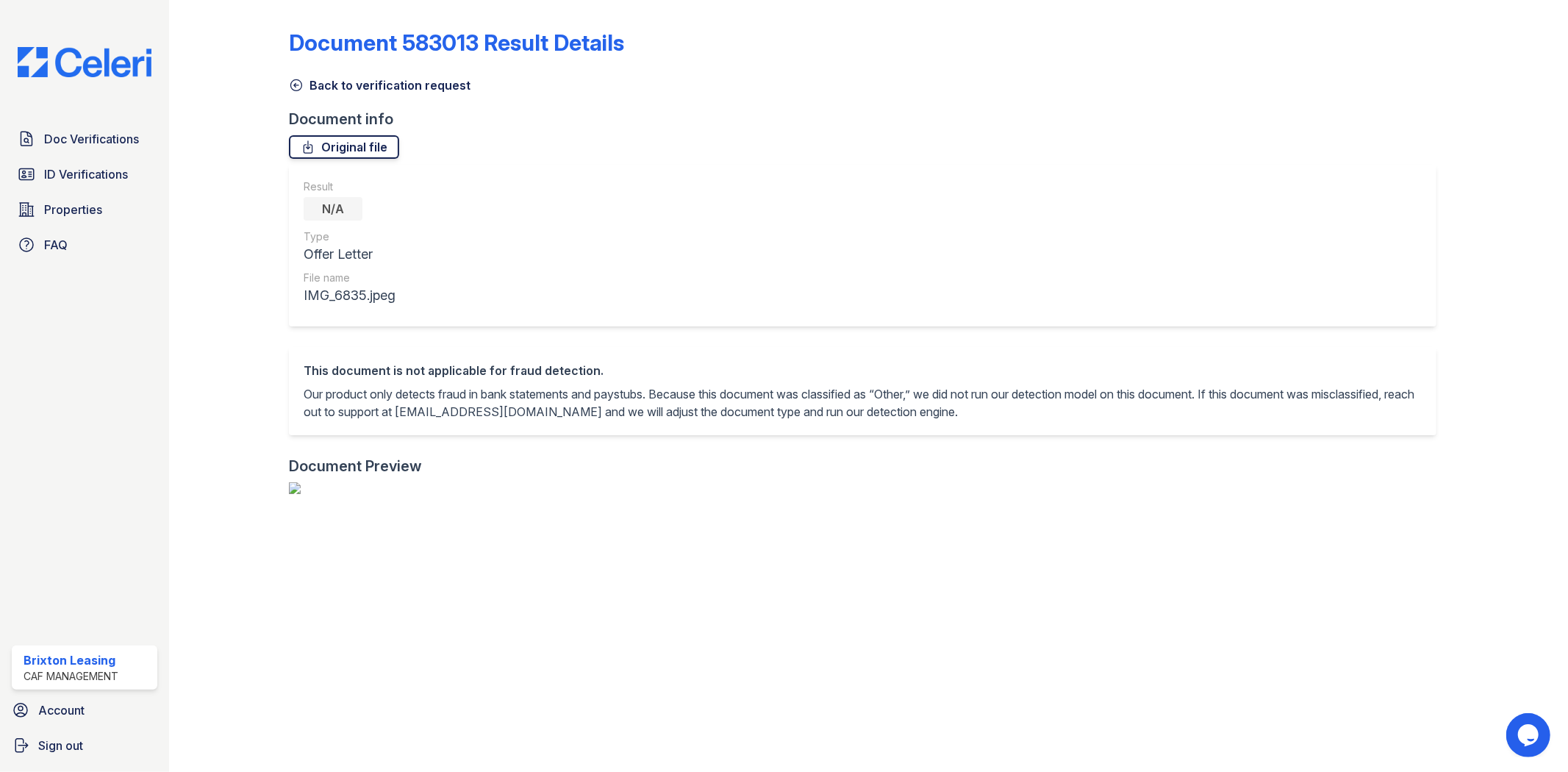
click at [329, 137] on link "Original file" at bounding box center [344, 147] width 110 height 24
